Goal: Transaction & Acquisition: Purchase product/service

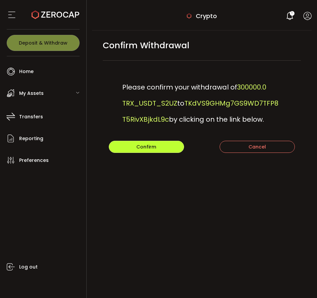
click at [155, 150] on span "Confirm" at bounding box center [146, 147] width 20 height 7
